Goal: Task Accomplishment & Management: Use online tool/utility

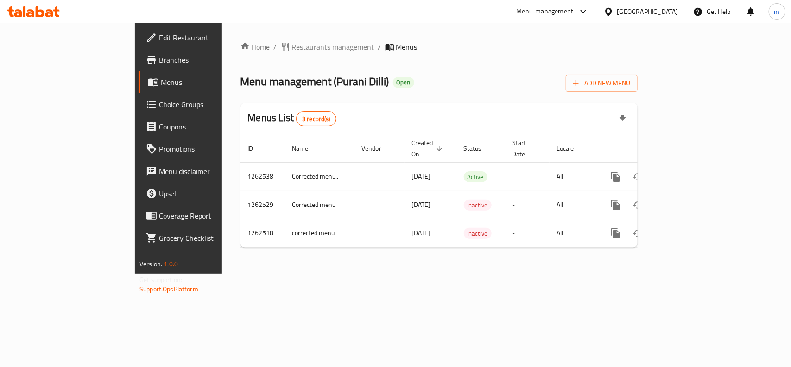
click at [443, 98] on div "Home / Restaurants management / Menus Menu management ( Purani Dilli ) Open Add…" at bounding box center [439, 148] width 397 height 214
click at [552, 95] on div "Home / Restaurants management / Menus Menu management ( Purani Dilli ) Open Add…" at bounding box center [439, 148] width 397 height 214
click at [482, 89] on div "Menu management ( Purani Dilli ) Open Add New Menu" at bounding box center [439, 81] width 397 height 21
click at [491, 56] on div "Home / Restaurants management / Menus Menu management ( Purani Dilli ) Open Add…" at bounding box center [439, 148] width 397 height 214
click at [574, 11] on div "Menu-management" at bounding box center [545, 11] width 57 height 11
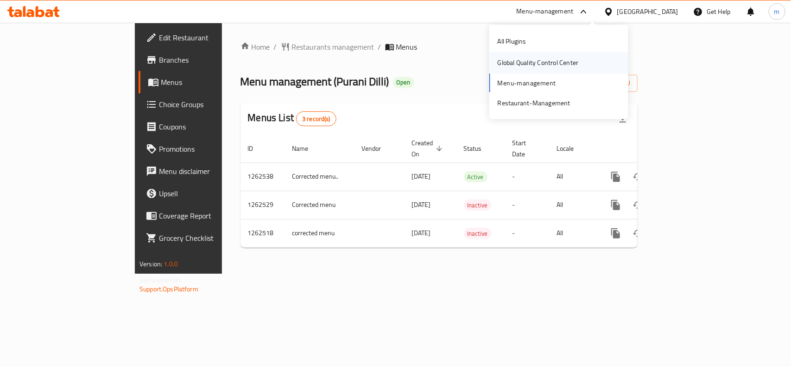
click at [540, 68] on div "Global Quality Control Center" at bounding box center [538, 62] width 81 height 10
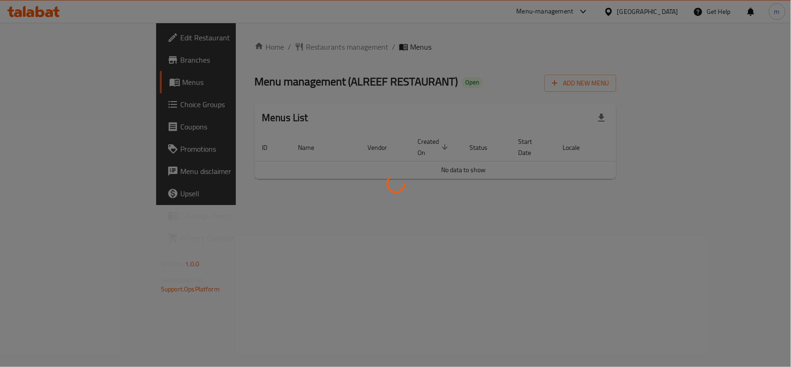
click at [465, 99] on div at bounding box center [395, 183] width 791 height 367
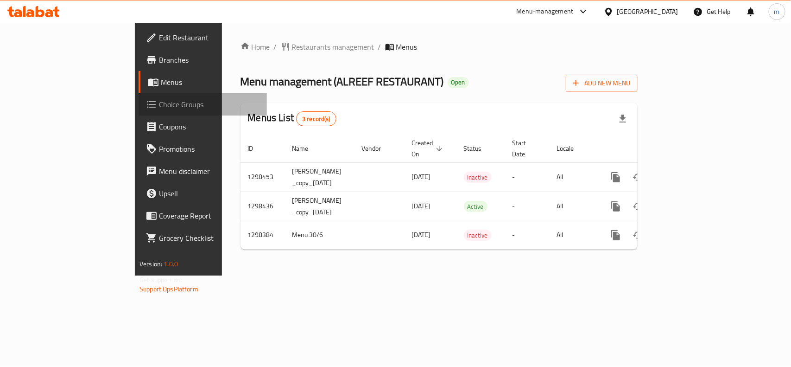
click at [159, 107] on span "Choice Groups" at bounding box center [209, 104] width 101 height 11
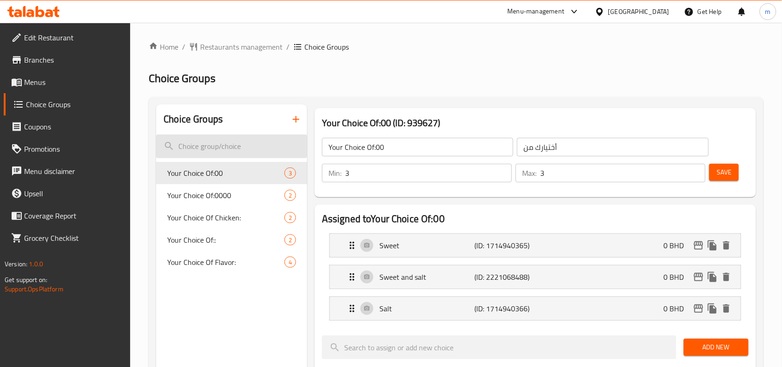
click at [188, 147] on input "search" at bounding box center [231, 146] width 151 height 24
paste input "Your choice of"
type input "Your choice of"
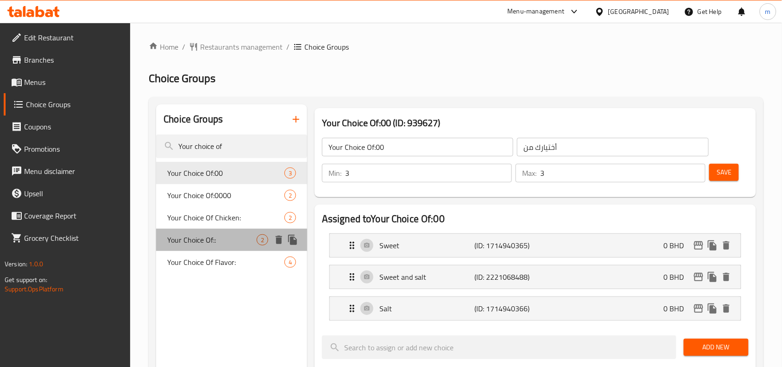
click at [207, 243] on span "Your Choice Of::" at bounding box center [211, 239] width 89 height 11
type input "Your Choice Of::"
type input "اختيارك من::"
type input "1"
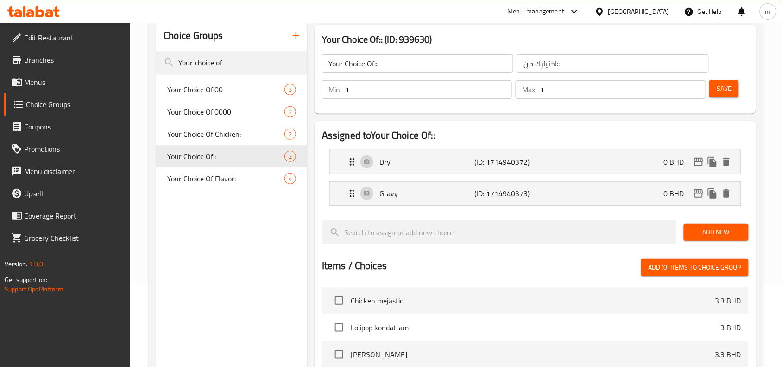
scroll to position [58, 0]
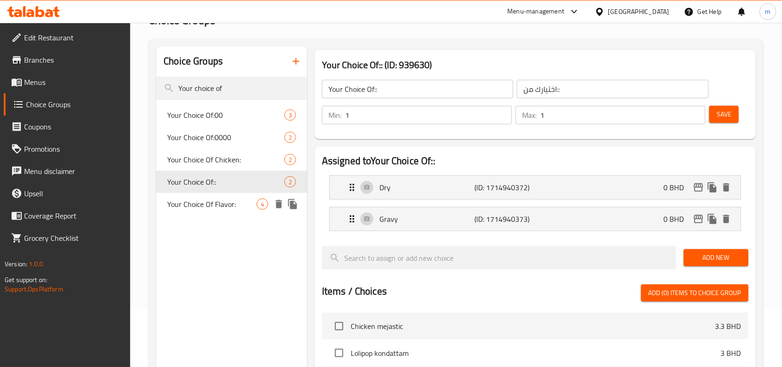
click at [207, 211] on div "Your Choice Of Flavor: 4" at bounding box center [231, 204] width 151 height 22
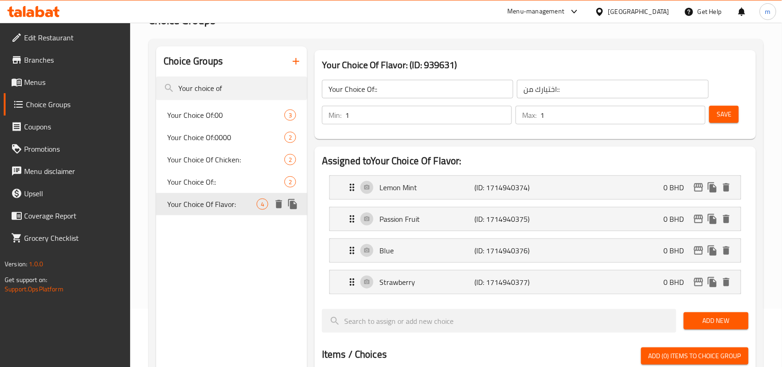
type input "Your Choice Of Flavor:"
type input "اختيارك من النكهة:"
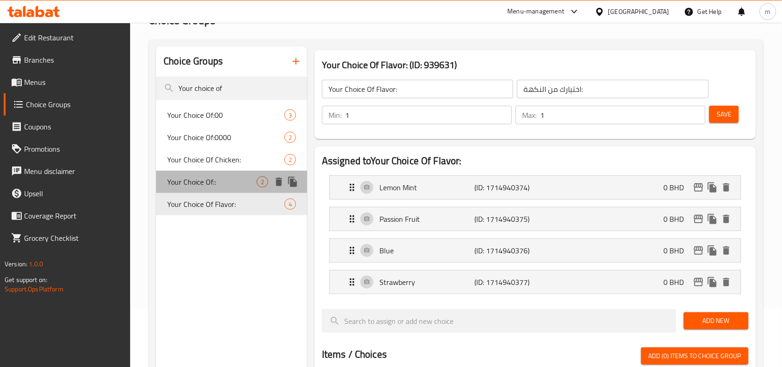
click at [209, 184] on span "Your Choice Of::" at bounding box center [211, 181] width 89 height 11
type input "Your Choice Of::"
type input "اختيارك من::"
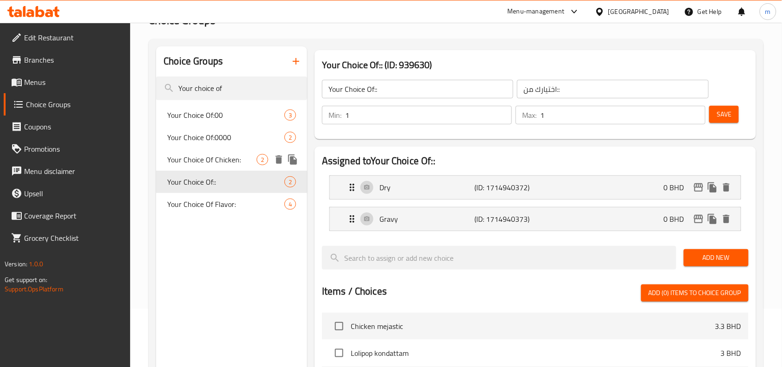
click at [221, 158] on span "Your Choice Of Chicken:" at bounding box center [211, 159] width 89 height 11
type input "Your Choice Of Chicken:"
type input "اختيارك من الدجاج:"
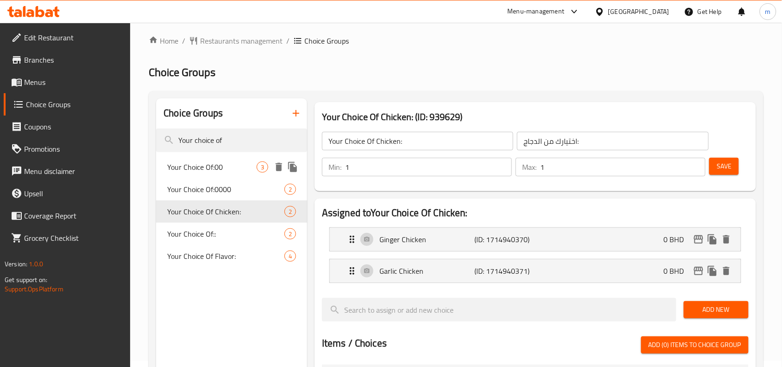
scroll to position [0, 0]
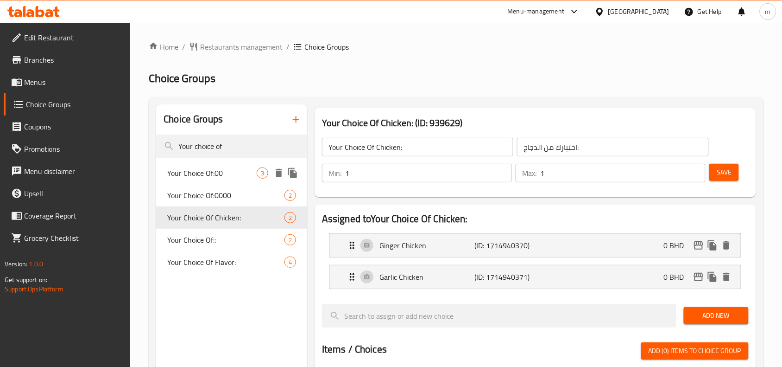
click at [205, 169] on span "Your Choice Of:00" at bounding box center [211, 172] width 89 height 11
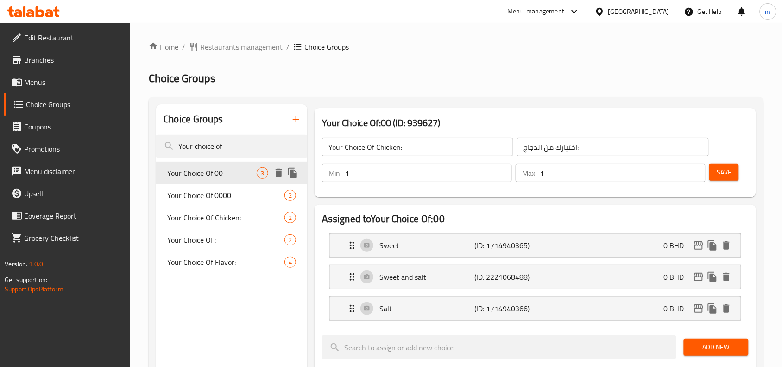
type input "Your Choice Of:00"
type input "أختيارك من"
type input "3"
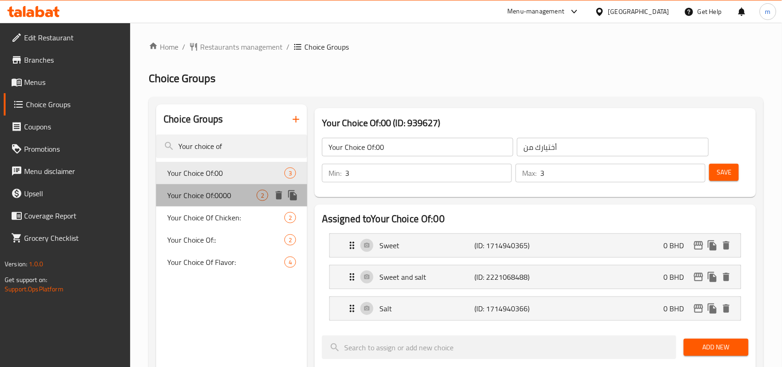
click at [209, 195] on span "Your Choice Of:0000" at bounding box center [211, 195] width 89 height 11
type input "Your Choice Of:0000"
type input "إختيارك من:"
type input "1"
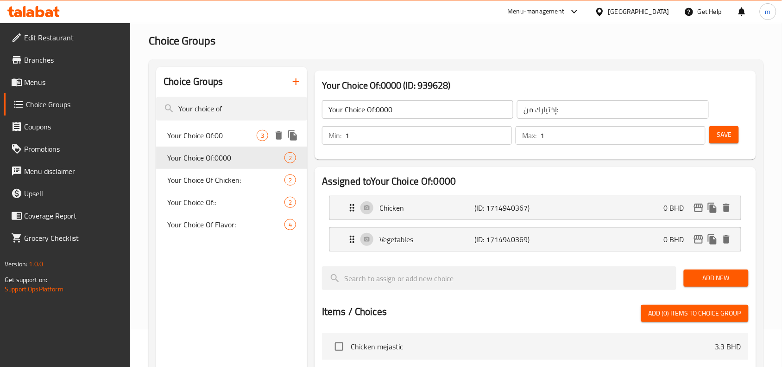
scroll to position [58, 0]
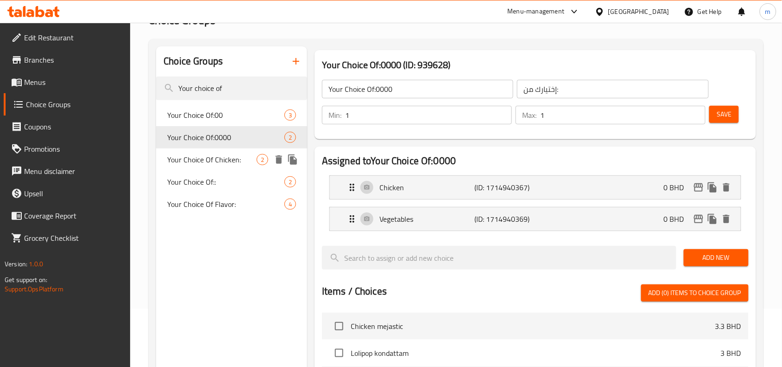
click at [223, 156] on span "Your Choice Of Chicken:" at bounding box center [211, 159] width 89 height 11
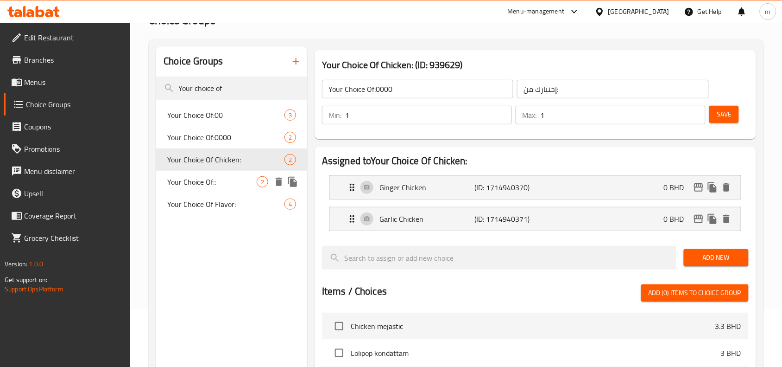
type input "Your Choice Of Chicken:"
type input "اختيارك من الدجاج:"
click at [213, 112] on span "Your Choice Of:00" at bounding box center [211, 114] width 89 height 11
type input "Your Choice Of:00"
type input "أختيارك من"
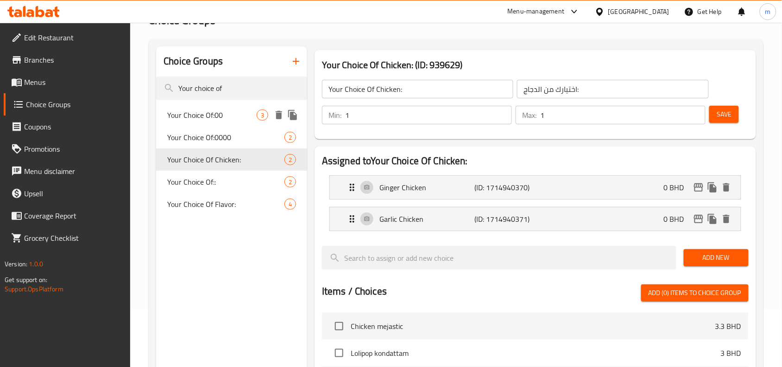
type input "3"
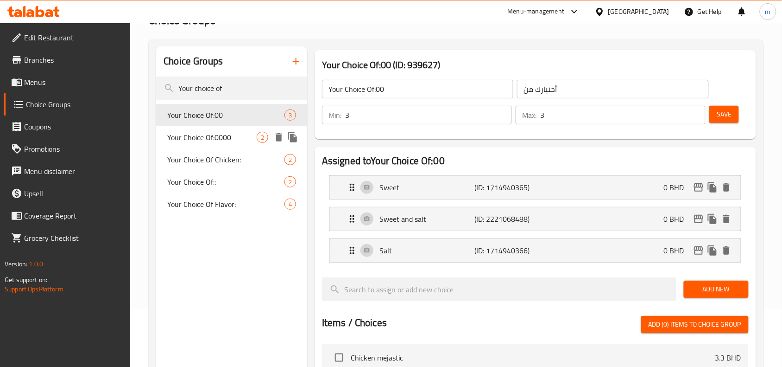
click at [216, 135] on span "Your Choice Of:0000" at bounding box center [211, 137] width 89 height 11
type input "Your Choice Of:0000"
type input "إختيارك من:"
type input "1"
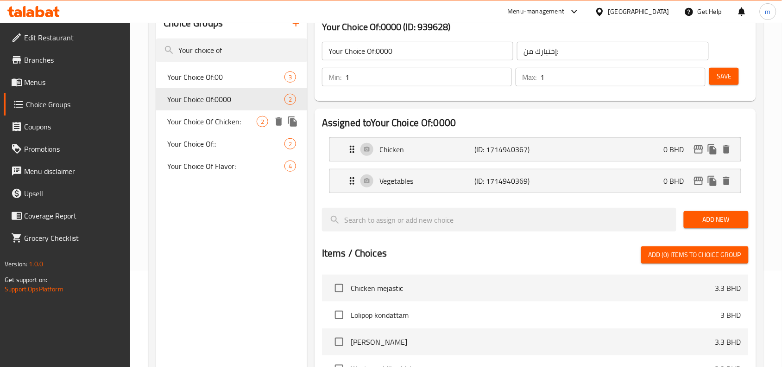
scroll to position [116, 0]
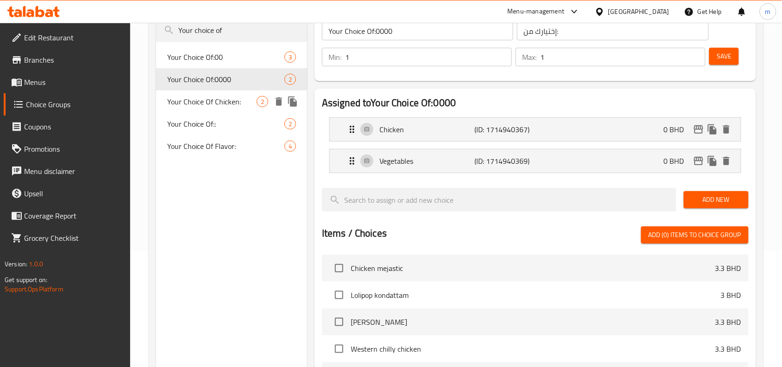
click at [221, 102] on span "Your Choice Of Chicken:" at bounding box center [211, 101] width 89 height 11
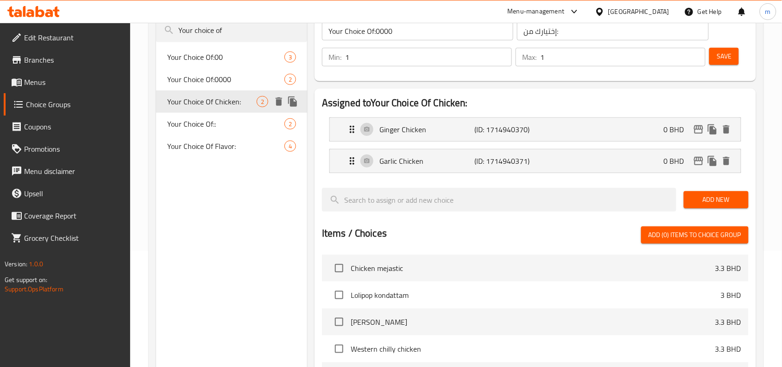
type input "Your Choice Of Chicken:"
type input "اختيارك من الدجاج:"
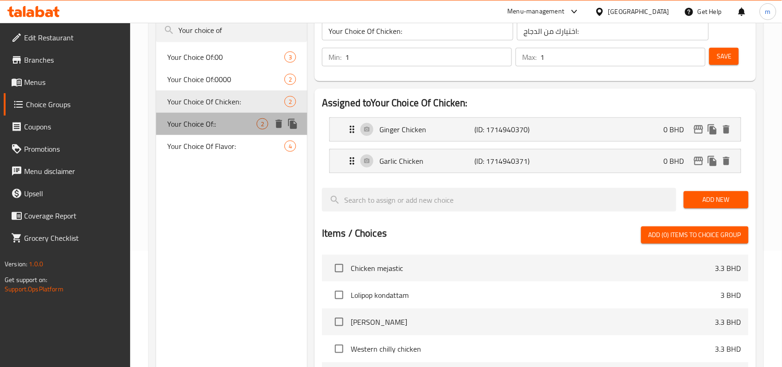
click at [219, 114] on div "Your Choice Of:: 2" at bounding box center [231, 124] width 151 height 22
type input "Your Choice Of::"
type input "اختيارك من::"
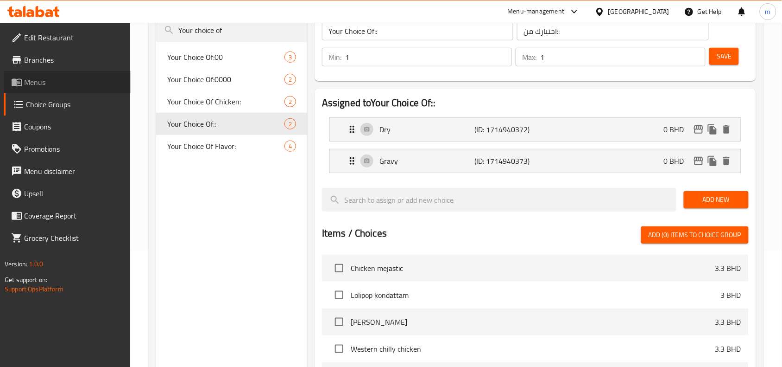
click at [66, 87] on span "Menus" at bounding box center [73, 81] width 99 height 11
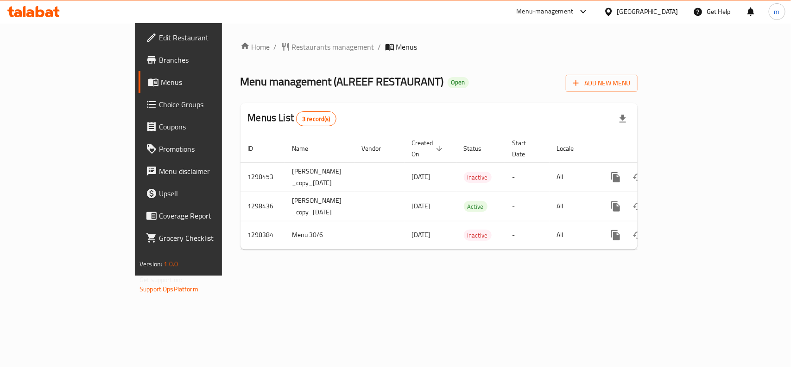
click at [159, 109] on span "Choice Groups" at bounding box center [209, 104] width 101 height 11
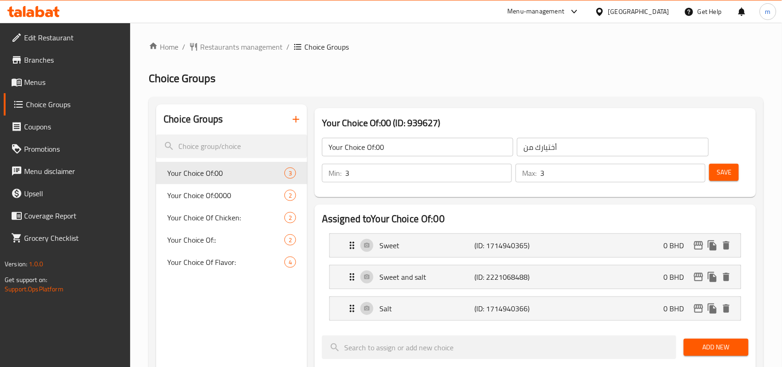
click at [38, 84] on span "Menus" at bounding box center [73, 81] width 99 height 11
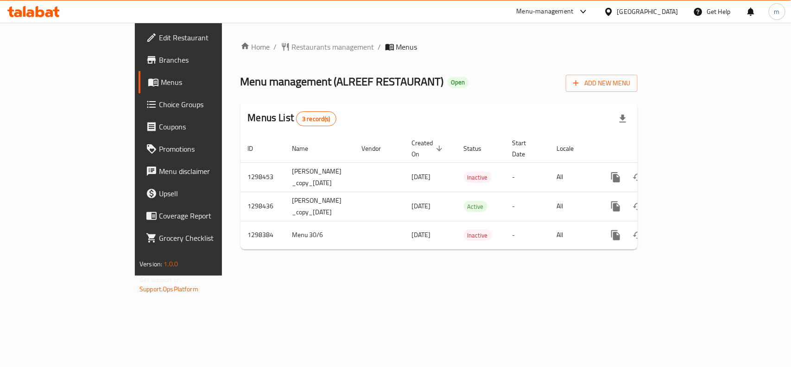
click at [159, 99] on span "Choice Groups" at bounding box center [209, 104] width 101 height 11
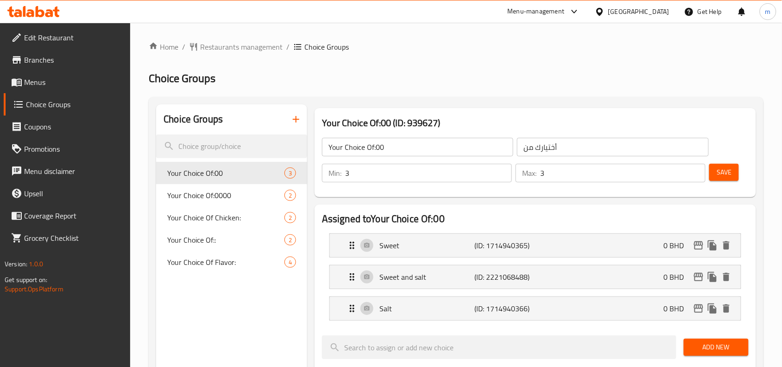
click at [47, 8] on icon at bounding box center [33, 11] width 52 height 11
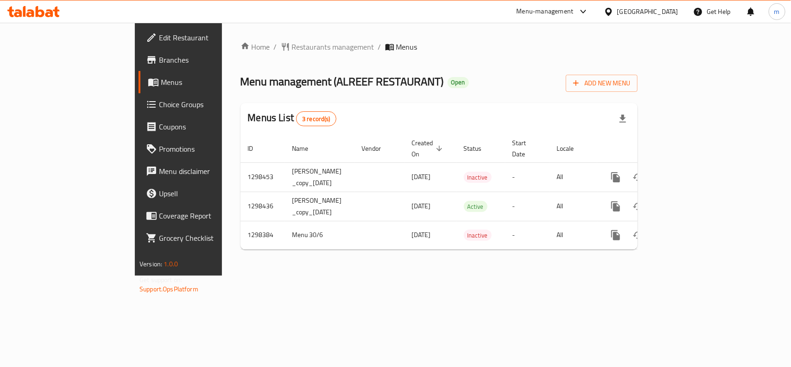
click at [159, 105] on span "Choice Groups" at bounding box center [209, 104] width 101 height 11
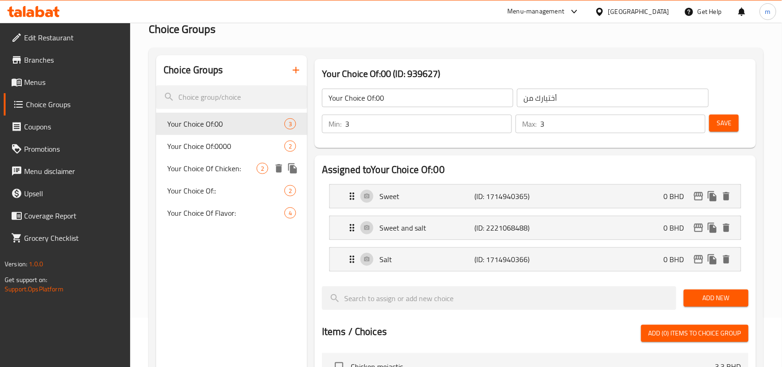
scroll to position [116, 0]
